Goal: Check status: Check status

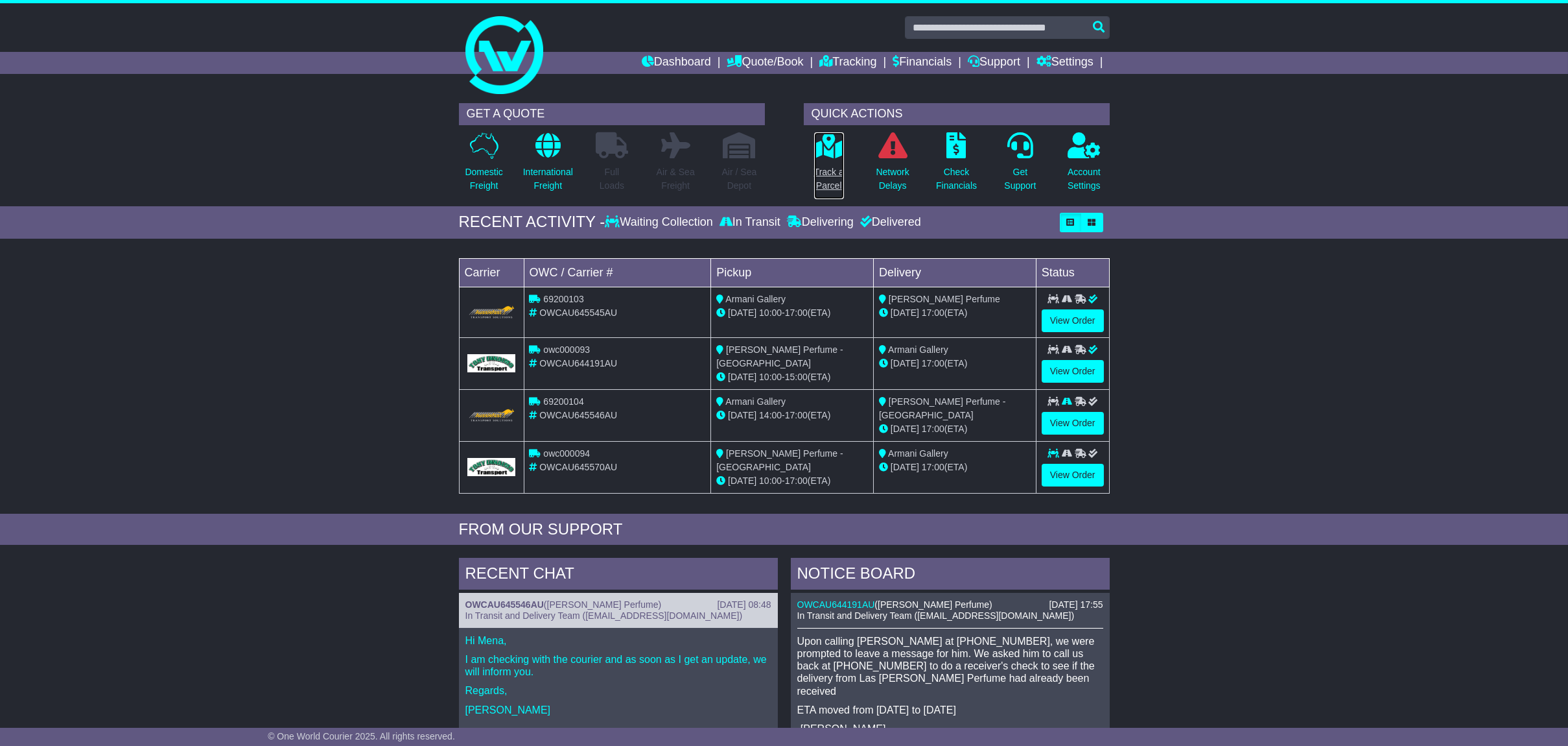
click at [825, 182] on p "Track a Parcel" at bounding box center [830, 179] width 30 height 27
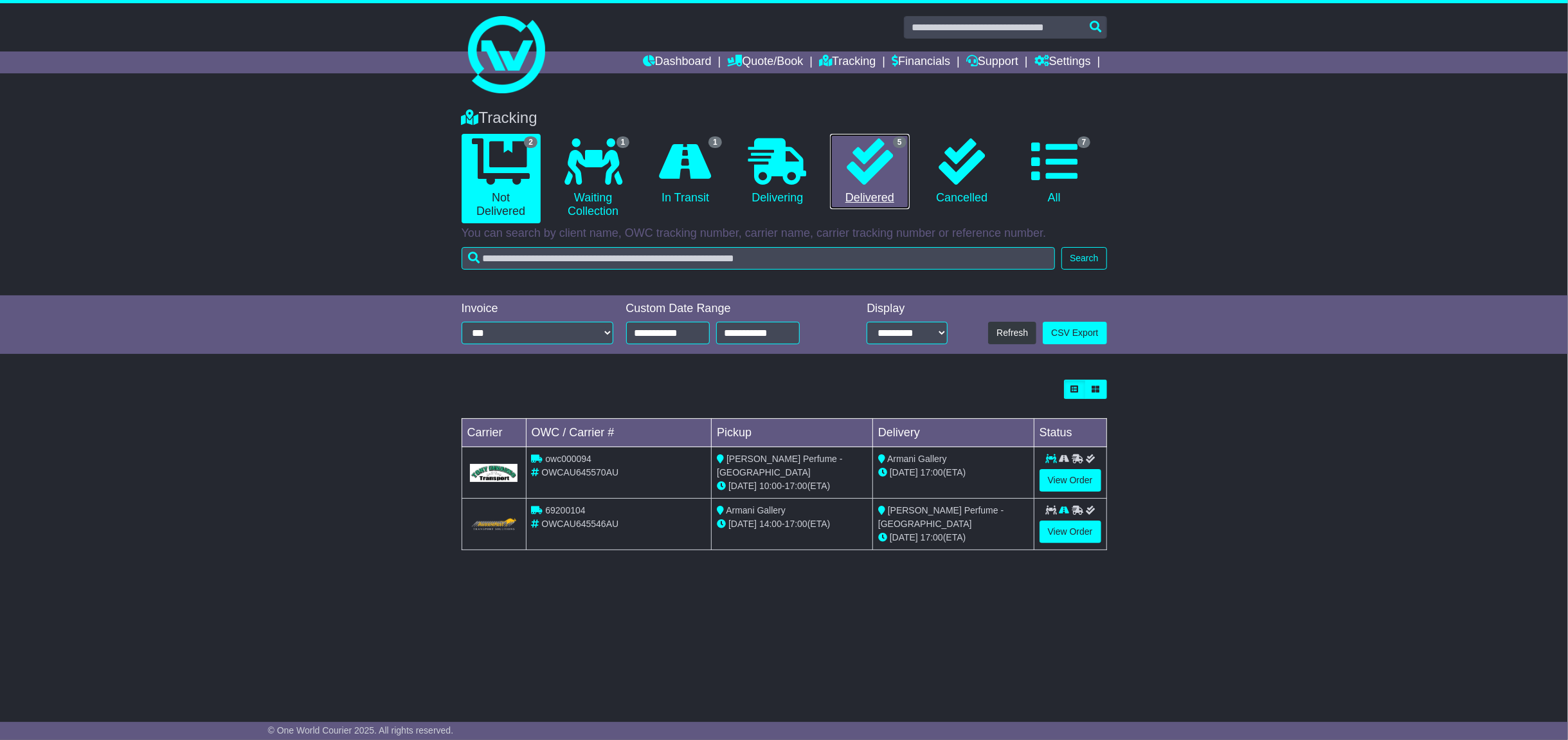
click at [868, 182] on icon at bounding box center [869, 161] width 46 height 46
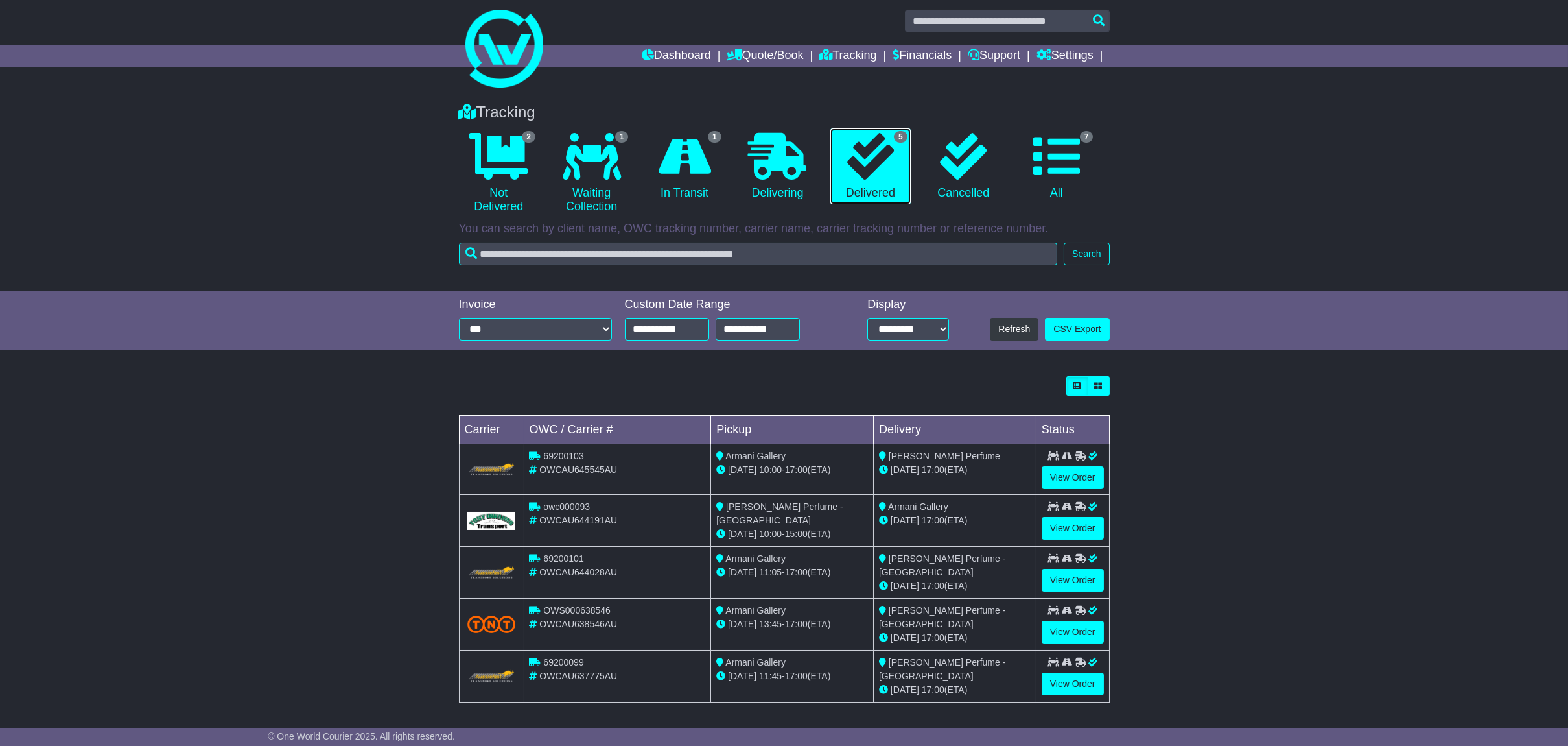
scroll to position [8, 0]
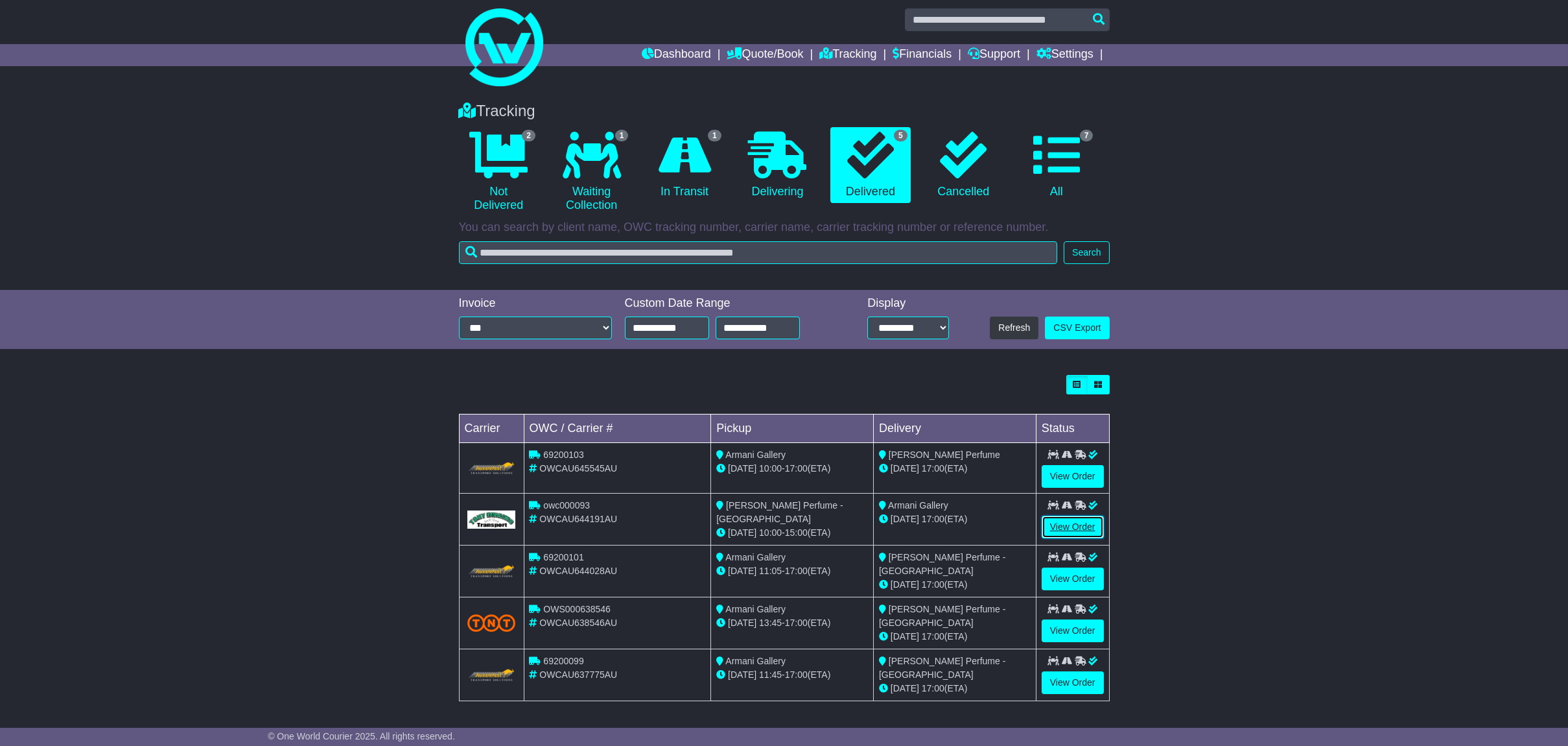
click at [1056, 530] on link "View Order" at bounding box center [1073, 526] width 63 height 23
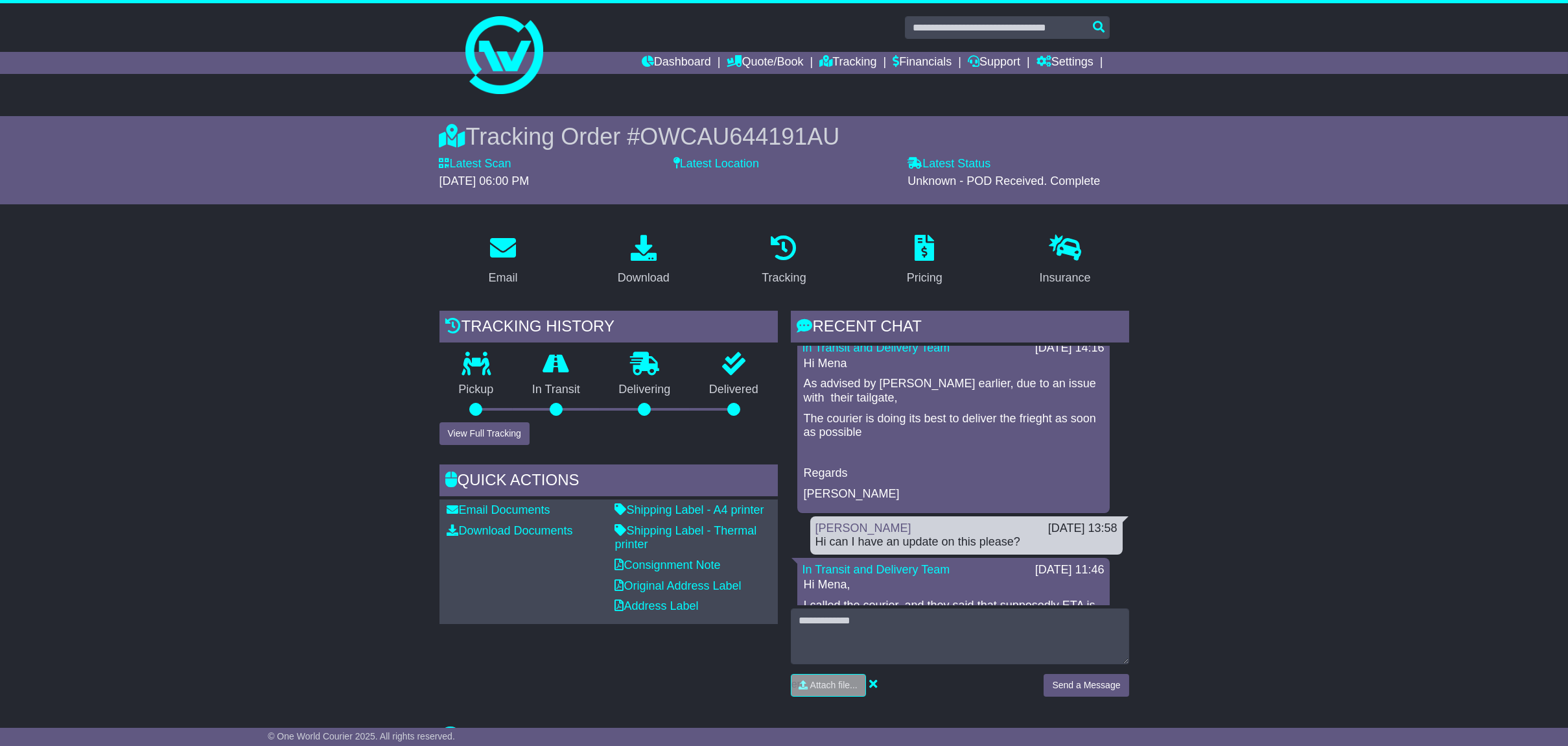
scroll to position [951, 0]
